Goal: Information Seeking & Learning: Find specific fact

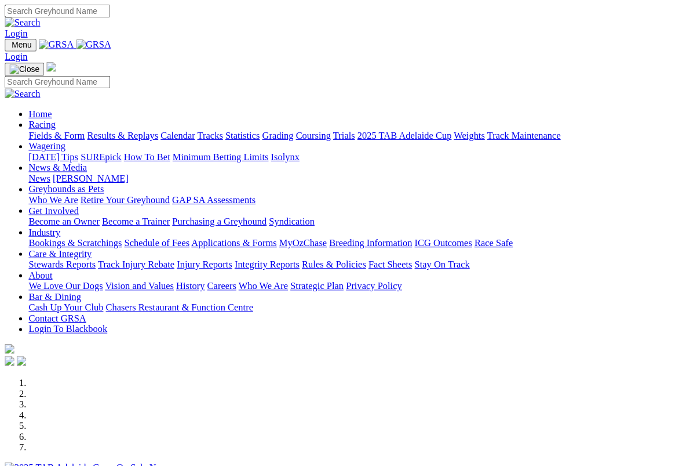
scroll to position [1, 0]
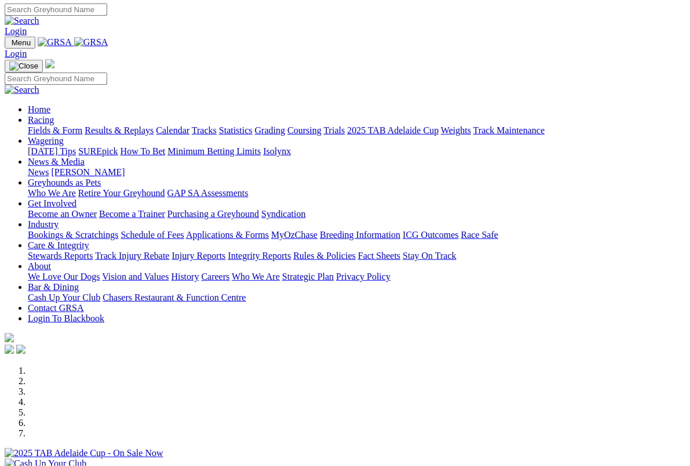
click at [107, 16] on input "Search" at bounding box center [56, 9] width 103 height 12
type input "Prouse"
click at [39, 16] on img at bounding box center [22, 21] width 35 height 10
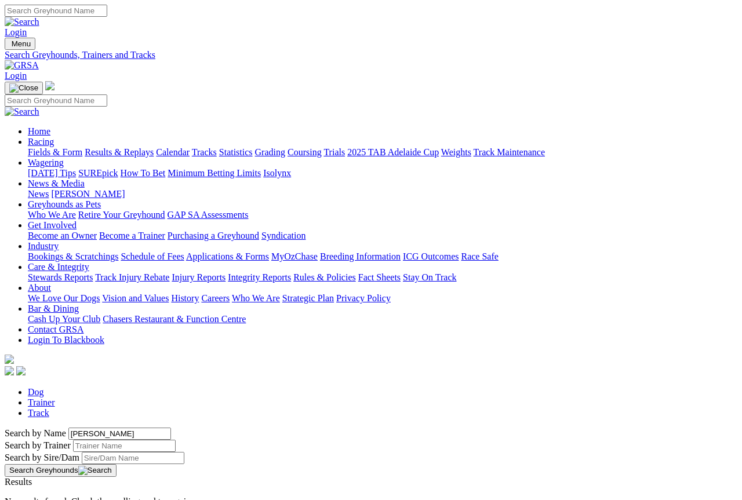
scroll to position [6, 0]
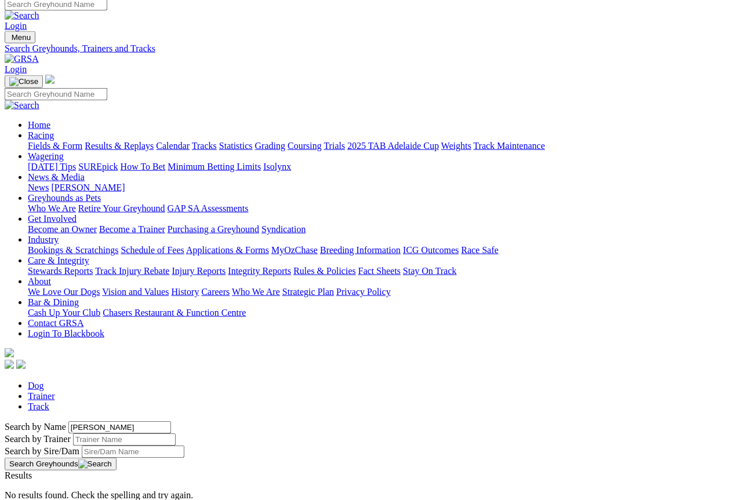
click at [55, 391] on link "Trainer" at bounding box center [41, 396] width 27 height 10
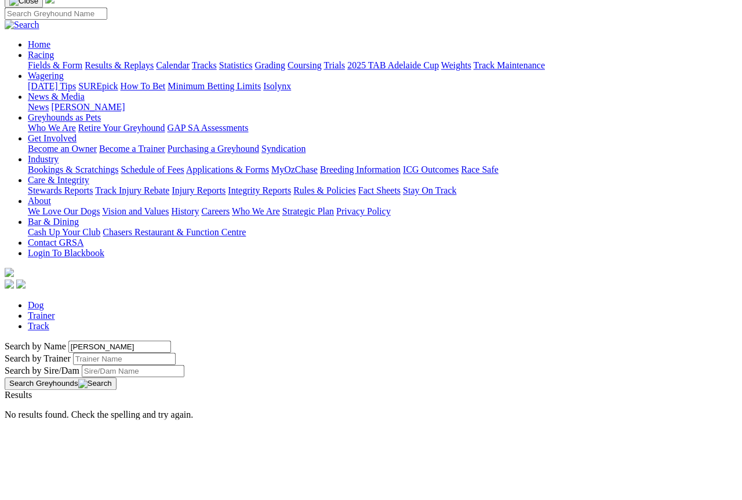
type input "Prouse"
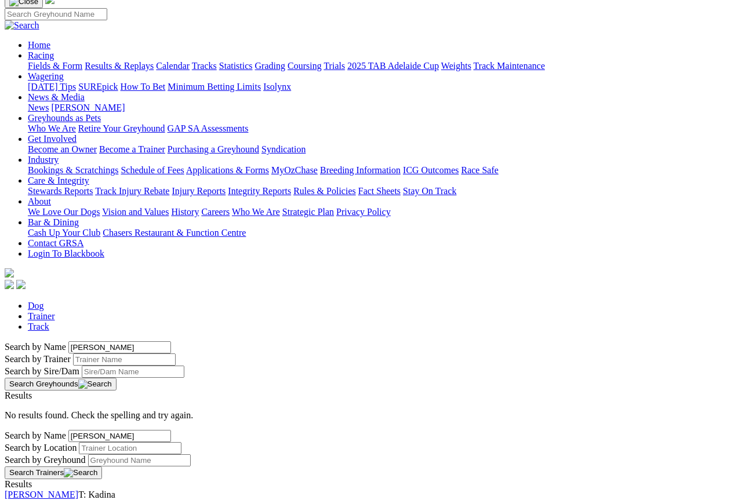
click at [78, 490] on link "[PERSON_NAME]" at bounding box center [42, 495] width 74 height 10
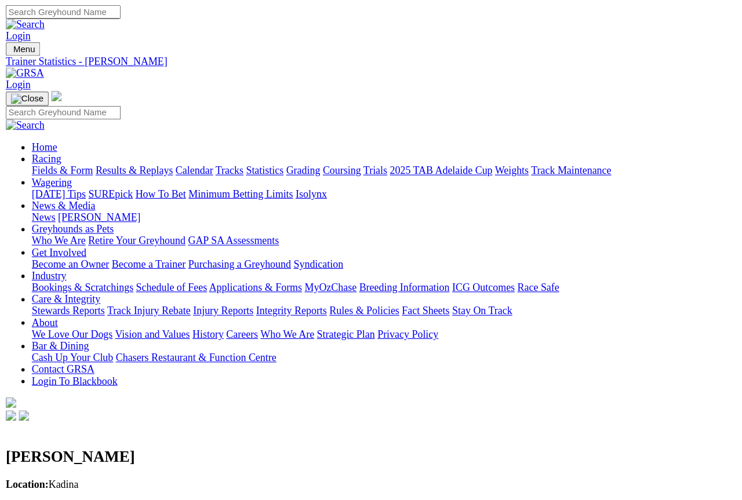
scroll to position [6, 0]
